Goal: Transaction & Acquisition: Purchase product/service

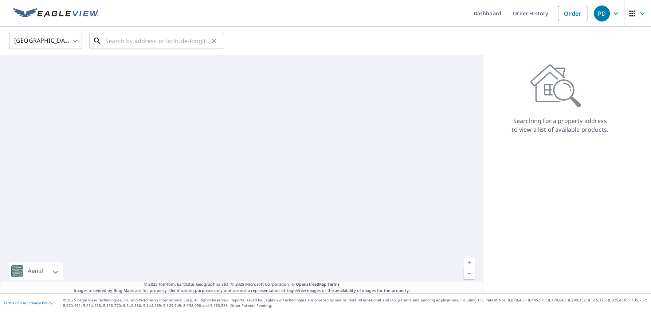
click at [136, 46] on input "text" at bounding box center [157, 41] width 104 height 20
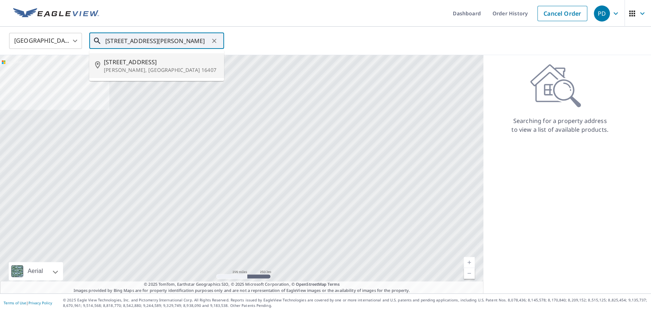
click at [149, 71] on p "[PERSON_NAME], [GEOGRAPHIC_DATA] 16407" at bounding box center [161, 69] width 114 height 7
type input "[STREET_ADDRESS][PERSON_NAME]"
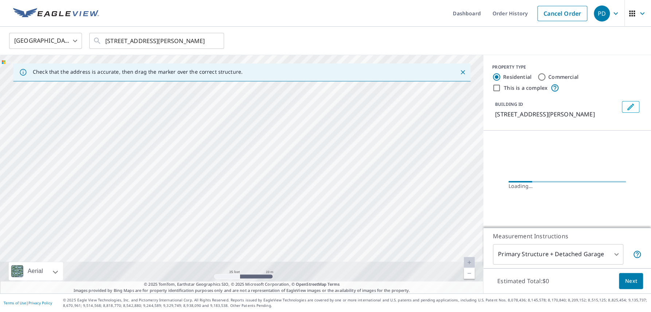
drag, startPoint x: 265, startPoint y: 201, endPoint x: 272, endPoint y: 3, distance: 197.6
click at [272, 3] on div "Dashboard Order History Cancel Order PD United States [GEOGRAPHIC_DATA] ​ [STRE…" at bounding box center [325, 156] width 651 height 312
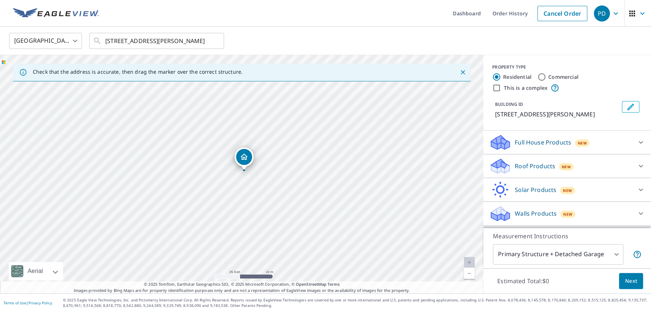
drag, startPoint x: 254, startPoint y: 224, endPoint x: 257, endPoint y: 52, distance: 172.4
click at [257, 52] on div "United States US ​ [STREET_ADDRESS][PERSON_NAME] ​ Check that the address is ac…" at bounding box center [325, 160] width 651 height 266
click at [260, 111] on div "[STREET_ADDRESS][PERSON_NAME]" at bounding box center [242, 174] width 484 height 238
drag, startPoint x: 261, startPoint y: 215, endPoint x: 259, endPoint y: 186, distance: 29.2
click at [259, 186] on div "[STREET_ADDRESS][PERSON_NAME]" at bounding box center [242, 174] width 484 height 238
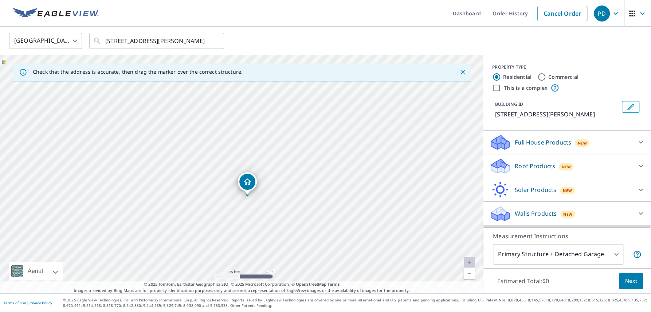
click at [565, 143] on p "Full House Products" at bounding box center [543, 142] width 56 height 9
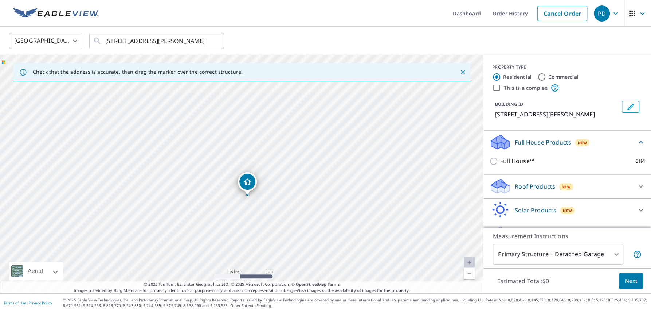
click at [565, 143] on p "Full House Products" at bounding box center [543, 142] width 56 height 9
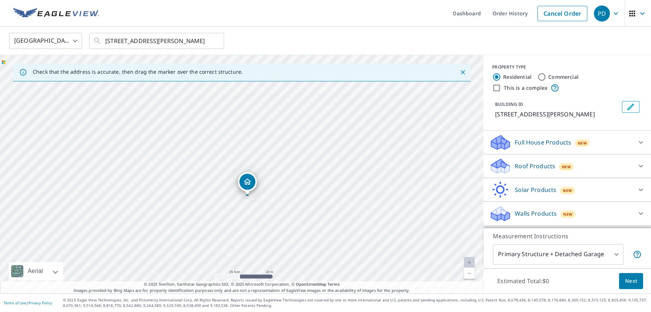
click at [578, 165] on div "Roof Products New" at bounding box center [560, 165] width 143 height 17
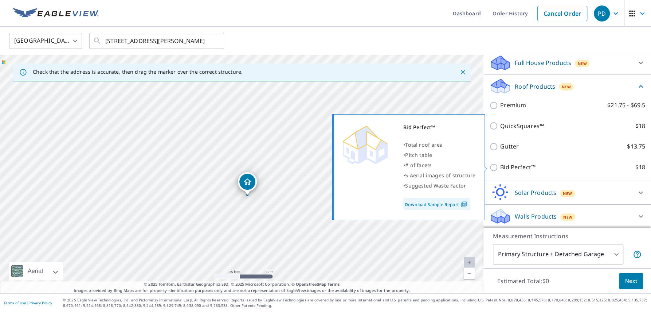
scroll to position [81, 0]
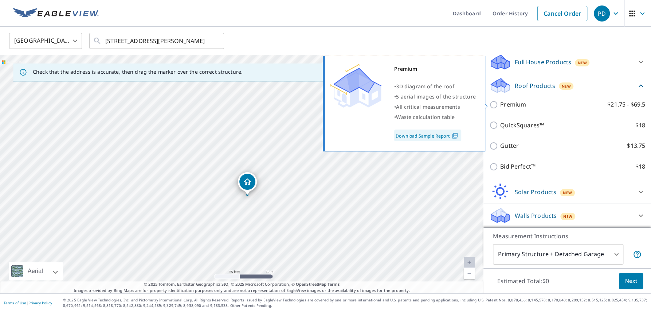
click at [495, 104] on input "Premium $21.75 - $69.5" at bounding box center [494, 104] width 11 height 9
checkbox input "true"
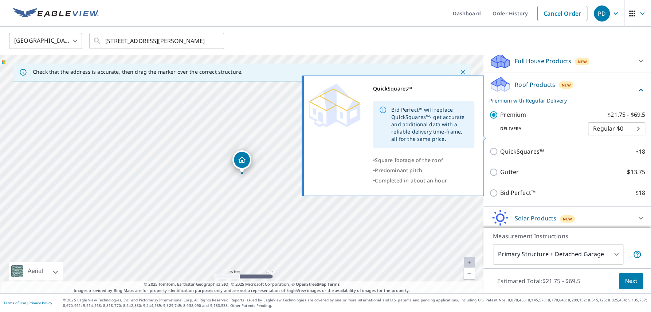
scroll to position [109, 0]
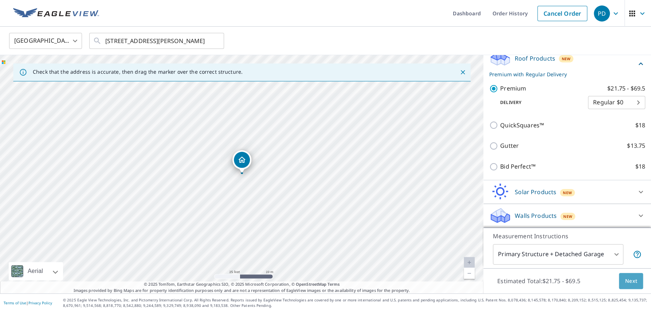
click at [629, 280] on span "Next" at bounding box center [631, 280] width 12 height 9
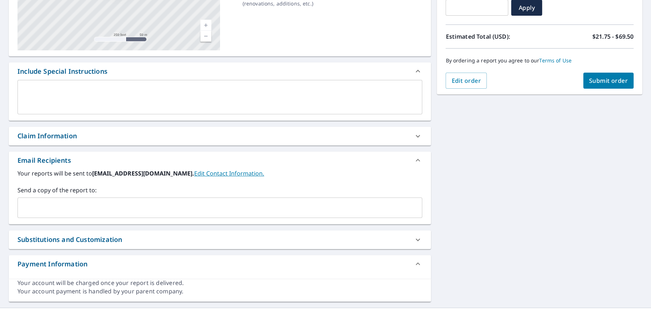
scroll to position [152, 0]
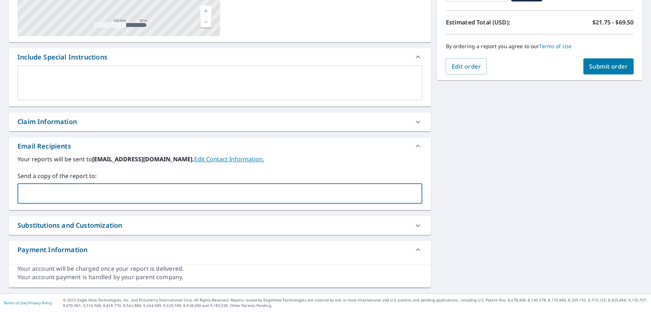
click at [88, 190] on input "text" at bounding box center [214, 193] width 387 height 14
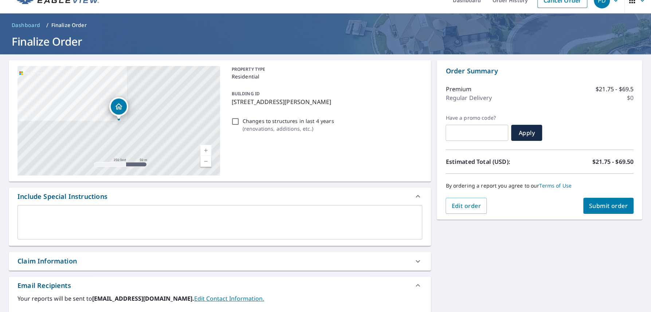
scroll to position [106, 0]
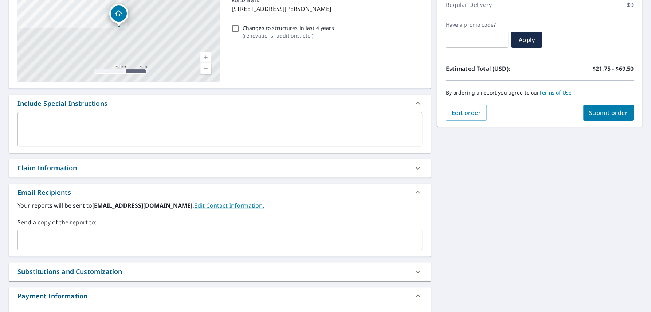
click at [57, 168] on div "Claim Information" at bounding box center [46, 168] width 59 height 10
checkbox input "true"
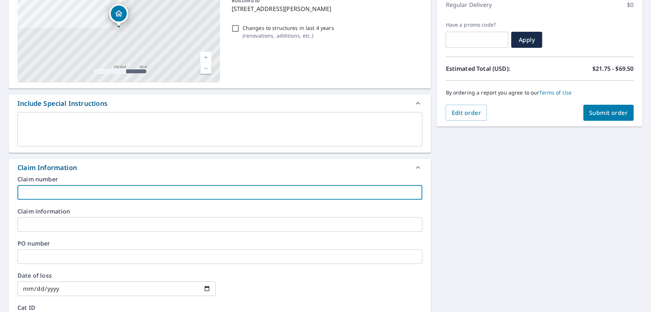
click at [56, 196] on input "text" at bounding box center [219, 192] width 405 height 15
type input "D"
checkbox input "true"
type input "Dy"
checkbox input "true"
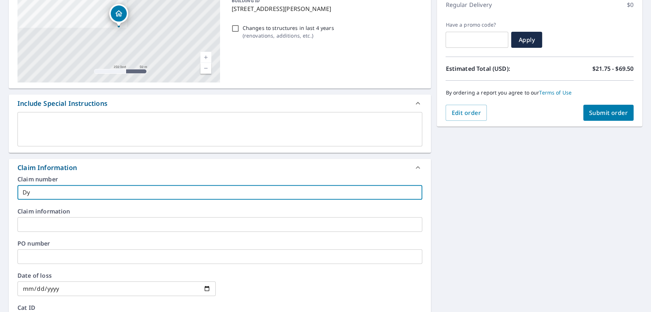
type input "Dyn"
checkbox input "true"
type input "Dyna"
checkbox input "true"
type input "Dynas"
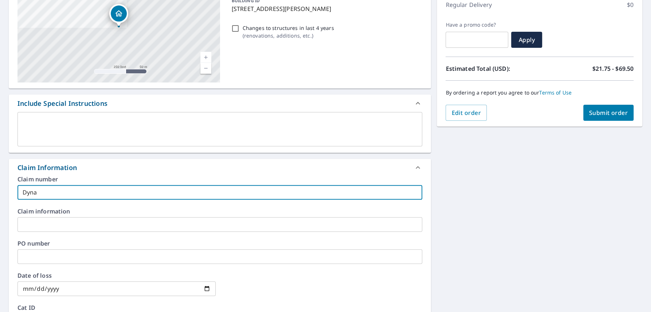
checkbox input "true"
type input "Dynast"
checkbox input "true"
type input "Dynasty"
checkbox input "true"
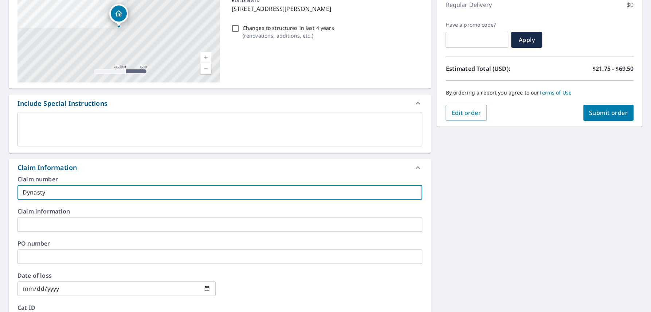
type input "Dynasty"
checkbox input "true"
type input "Dynasty :"
checkbox input "true"
type input "Dynasty :"
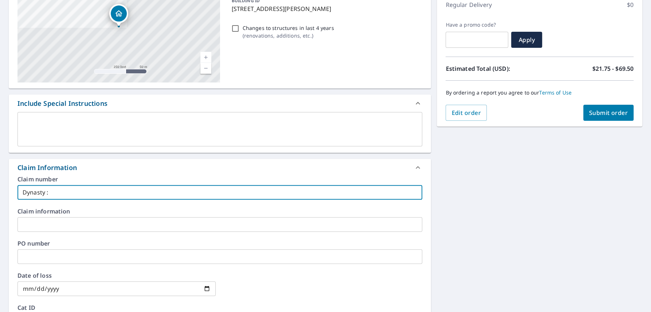
checkbox input "true"
type input "Dynasty : 1"
checkbox input "true"
type input "Dynasty : 11"
checkbox input "true"
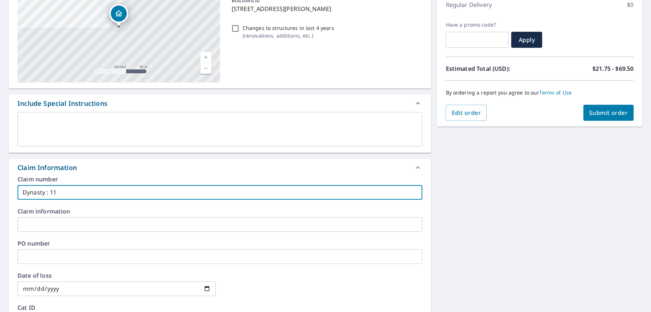
type input "Dynasty : 111"
checkbox input "true"
type input "Dynasty : 111"
checkbox input "true"
type input "Dynasty : 111 E"
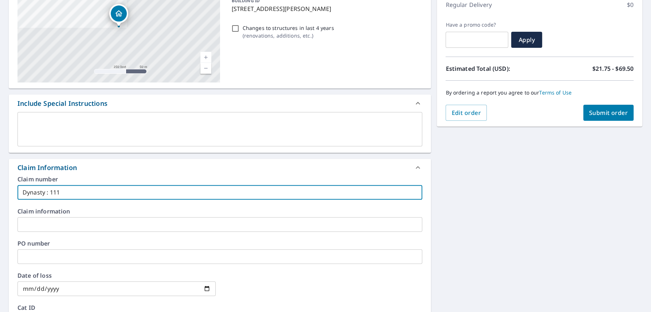
checkbox input "true"
type input "Dynasty : 111 Ea"
checkbox input "true"
type input "Dynasty : 111 Eas"
checkbox input "true"
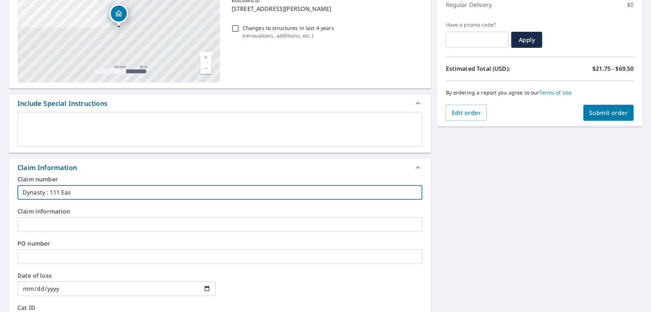
type input "Dynasty : 111 East"
checkbox input "true"
type input "Dynasty : 111 East"
checkbox input "true"
type input "Dynasty : 111 East S"
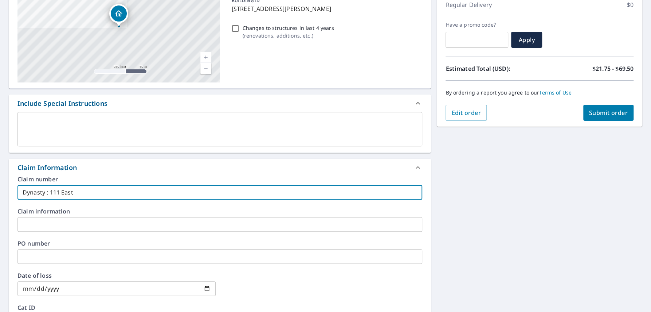
checkbox input "true"
type input "Dynasty : 111 East So"
checkbox input "true"
type input "Dynasty : 111 East Sou"
checkbox input "true"
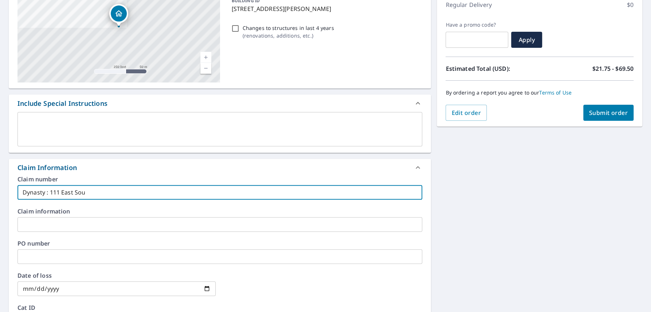
type input "Dynasty : 111 East Sout"
checkbox input "true"
type input "Dynasty : [STREET_ADDRESS]"
checkbox input "true"
type input "Dynasty : [STREET_ADDRESS]"
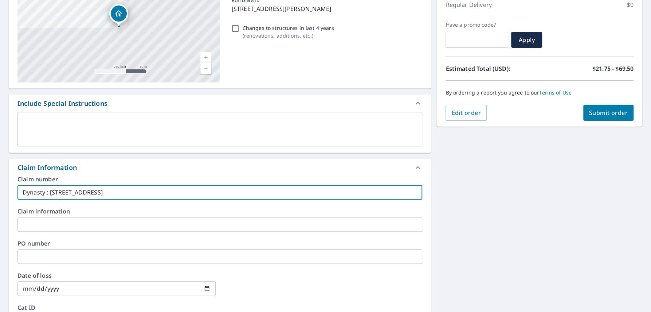
checkbox input "true"
type input "Dynasty : [STREET_ADDRESS]"
checkbox input "true"
type input "Dynasty : [STREET_ADDRESS]"
checkbox input "true"
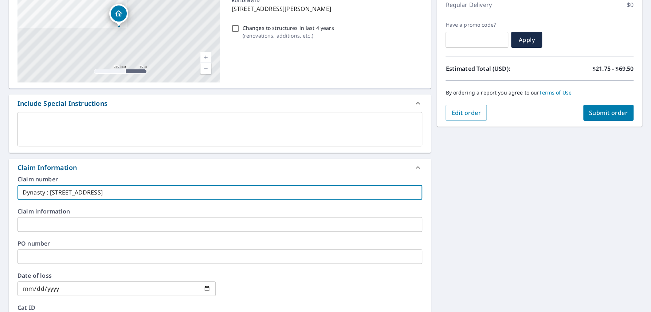
type input "Dynasty : [STREET_ADDRESS]"
checkbox input "true"
type input "Dynasty : [STREET_ADDRESS]"
checkbox input "true"
type input "Dynasty : [STREET_ADDRESS]"
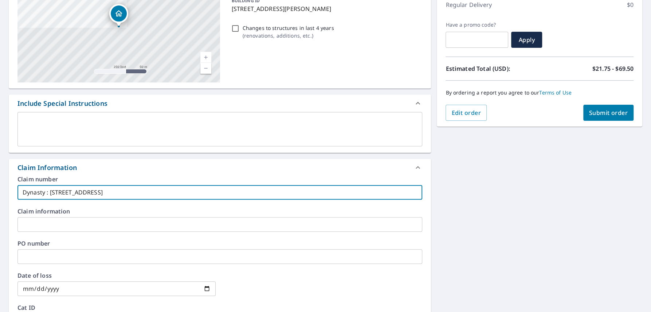
checkbox input "true"
type input "Dynasty : [STREET_ADDRESS]"
checkbox input "true"
type input "Dynasty : [STREET_ADDRESS]"
checkbox input "true"
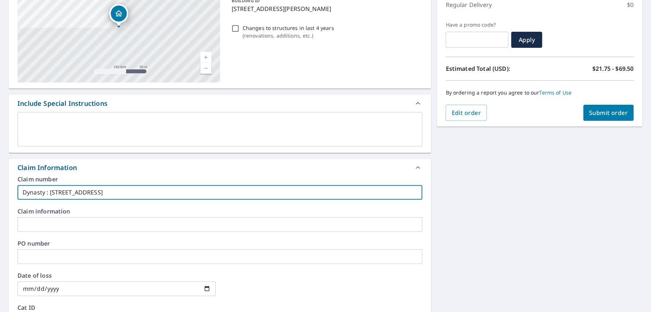
type input "Dynasty : [STREET_ADDRESS]"
checkbox input "true"
type input "Dynasty : [STREET_ADDRESS]"
checkbox input "true"
type input "Dynasty : [STREET_ADDRESS]"
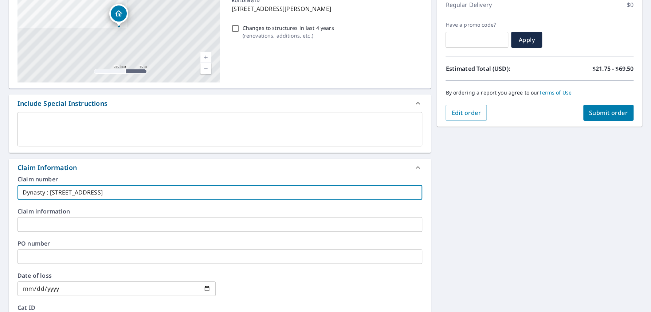
checkbox input "true"
type input "Dynasty : [STREET_ADDRESS]"
checkbox input "true"
type input "Dynasty : [STREET_ADDRESS]"
checkbox input "true"
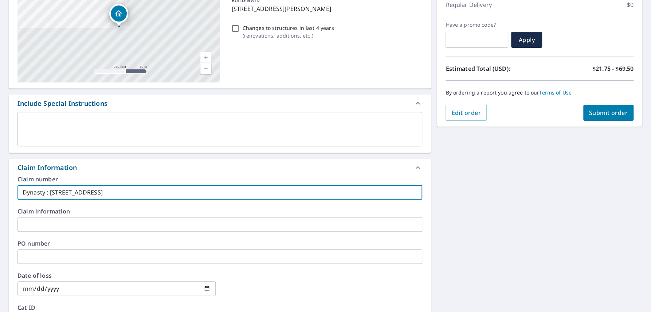
type input "Dynasty : [STREET_ADDRESS],"
checkbox input "true"
type input "Dynasty : [STREET_ADDRESS],"
checkbox input "true"
type input "Dynasty : [STREET_ADDRESS]"
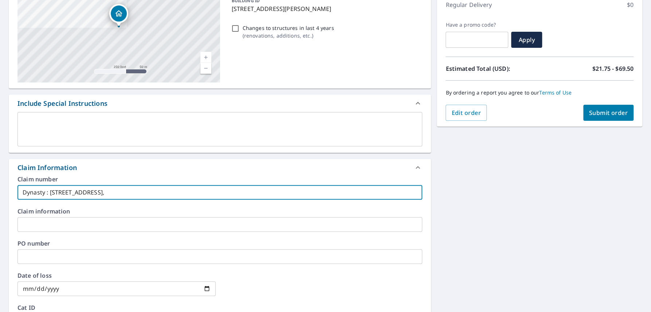
checkbox input "true"
type input "Dynasty : [STREET_ADDRESS]"
checkbox input "true"
type input "Dynasty : [STREET_ADDRESS]"
checkbox input "true"
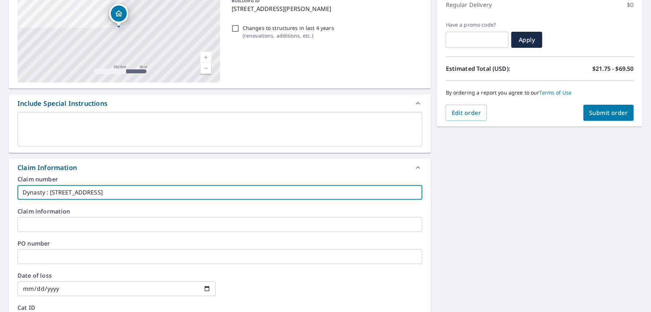
type input "Dynasty : [STREET_ADDRESS]"
checkbox input "true"
type input "Dynasty : [STREET_ADDRESS]"
checkbox input "true"
type input "Dynasty : [STREET_ADDRESS]"
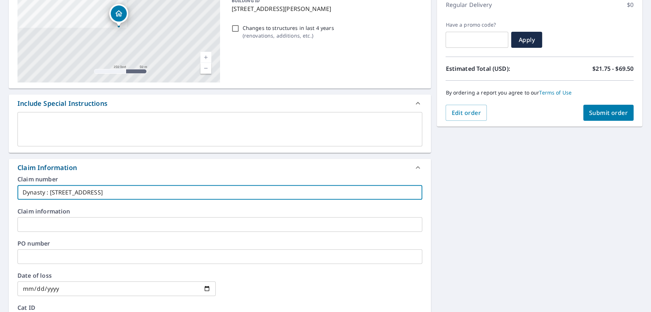
checkbox input "true"
type input "Dynasty : [STREET_ADDRESS]"
checkbox input "true"
type input "Dynasty : [STREET_ADDRESS]"
checkbox input "true"
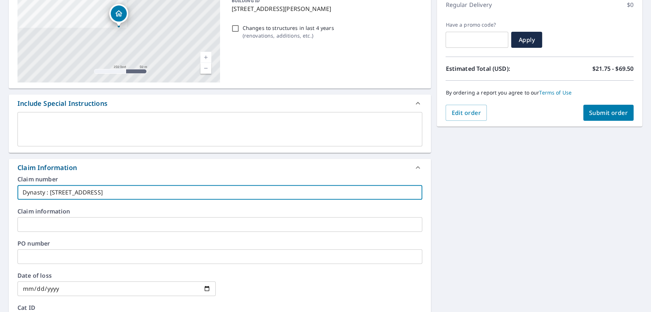
type input "Dynasty : [STREET_ADDRESS]"
checkbox input "true"
type input "Dynasty : [STREET_ADDRESS]"
checkbox input "true"
type input "Dynasty : [STREET_ADDRESS]"
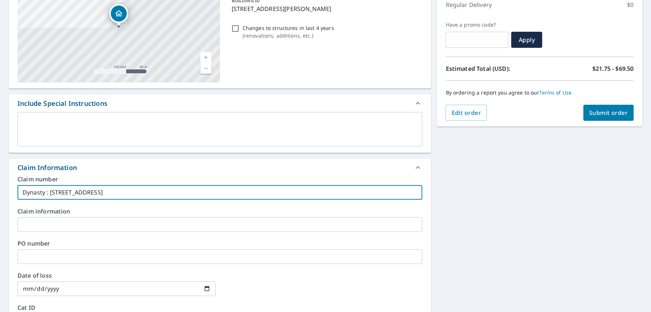
checkbox input "true"
type input "Dynasty : [STREET_ADDRESS]"
checkbox input "true"
type input "Dynasty : [STREET_ADDRESS]"
checkbox input "true"
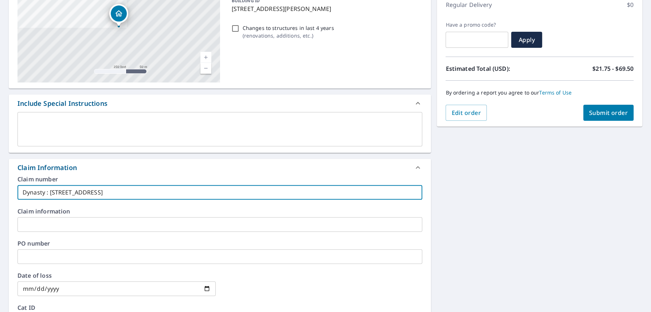
type input "Dynasty : [STREET_ADDRESS]"
checkbox input "true"
type input "Dynasty : [STREET_ADDRESS]"
checkbox input "true"
type input "Dynasty : [STREET_ADDRESS],"
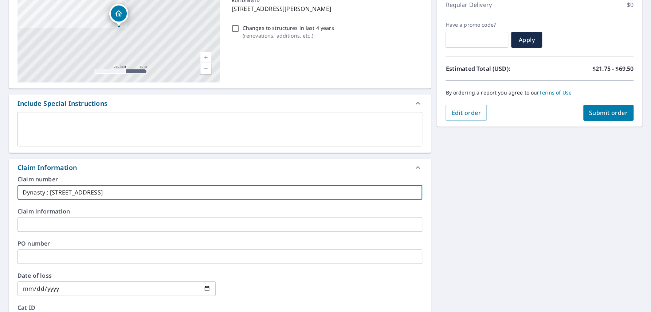
checkbox input "true"
type input "Dynasty : [STREET_ADDRESS],"
checkbox input "true"
type input "Dynasty : [STREET_ADDRESS]"
checkbox input "true"
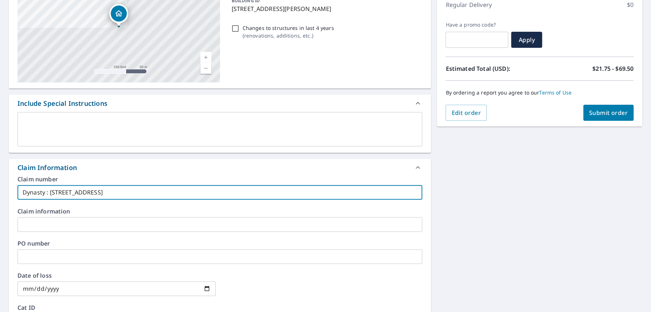
type input "Dynasty : [STREET_ADDRESS]"
checkbox input "true"
type input "Dynasty : [STREET_ADDRESS]"
checkbox input "true"
type input "Dynasty : [STREET_ADDRESS][PERSON_NAME]"
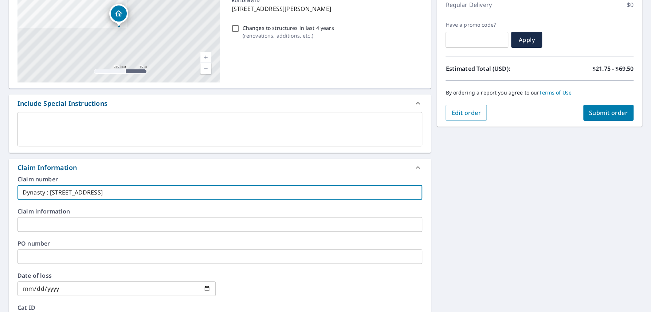
checkbox input "true"
type input "Dynasty : [STREET_ADDRESS][PERSON_NAME]"
checkbox input "true"
type input "Dynasty : [STREET_ADDRESS][PERSON_NAME]"
checkbox input "true"
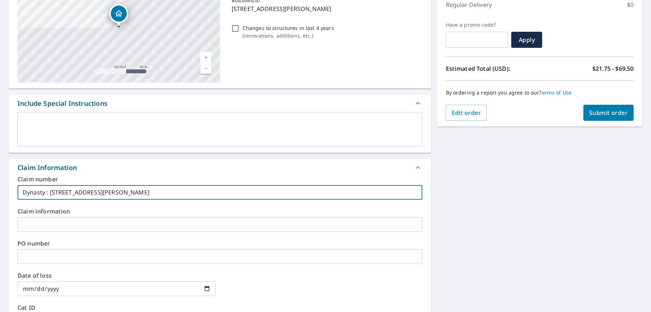
type input "Dynasty : [STREET_ADDRESS][PERSON_NAME]"
checkbox input "true"
type input "Dynasty : [STREET_ADDRESS][PERSON_NAME]"
checkbox input "true"
drag, startPoint x: 194, startPoint y: 188, endPoint x: 9, endPoint y: 200, distance: 185.2
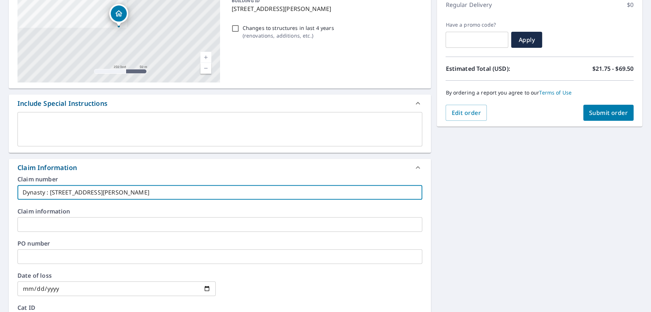
click at [17, 199] on input "Dynasty : [STREET_ADDRESS][PERSON_NAME]" at bounding box center [219, 192] width 405 height 15
type input "Dynasty : [STREET_ADDRESS][PERSON_NAME]"
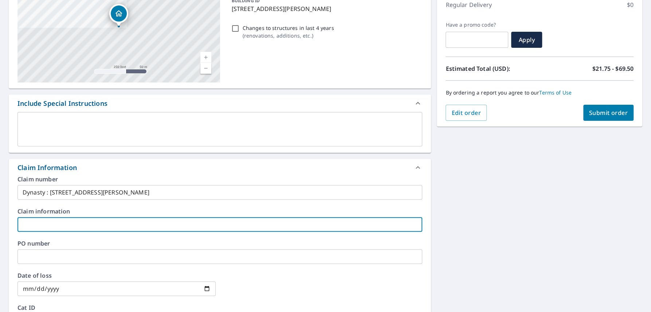
click at [63, 220] on input "text" at bounding box center [219, 224] width 405 height 15
paste input "Dynasty : [STREET_ADDRESS][PERSON_NAME]"
type input "Dynasty : [STREET_ADDRESS][PERSON_NAME]"
checkbox input "true"
type input "Dynasty : [STREET_ADDRESS][PERSON_NAME]"
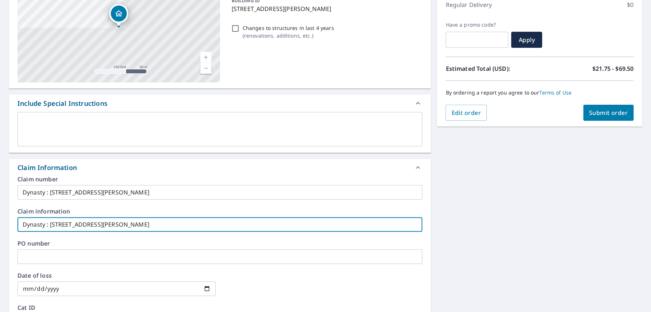
click at [485, 188] on div "[STREET_ADDRESS][PERSON_NAME] [STREET_ADDRESS] A standard road map Aerial A det…" at bounding box center [325, 228] width 651 height 535
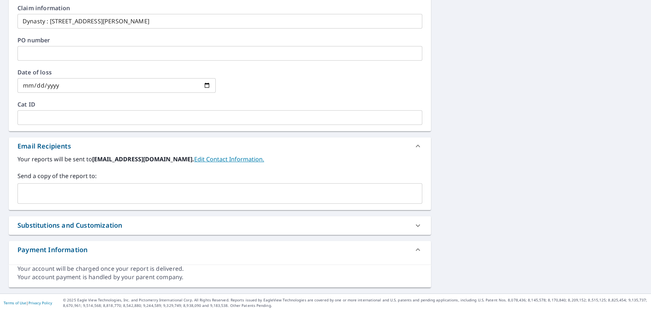
scroll to position [31, 0]
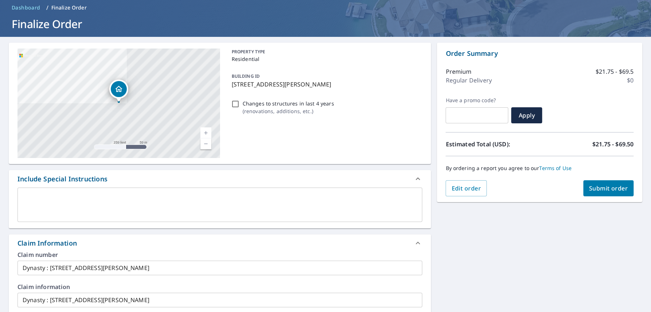
click at [598, 180] on button "Submit order" at bounding box center [608, 188] width 51 height 16
checkbox input "true"
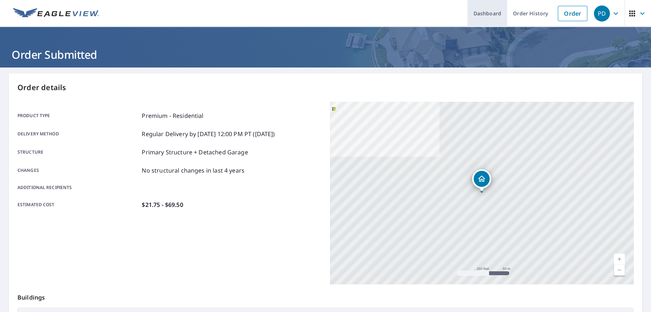
click at [499, 11] on link "Dashboard" at bounding box center [488, 13] width 40 height 27
